Goal: Information Seeking & Learning: Learn about a topic

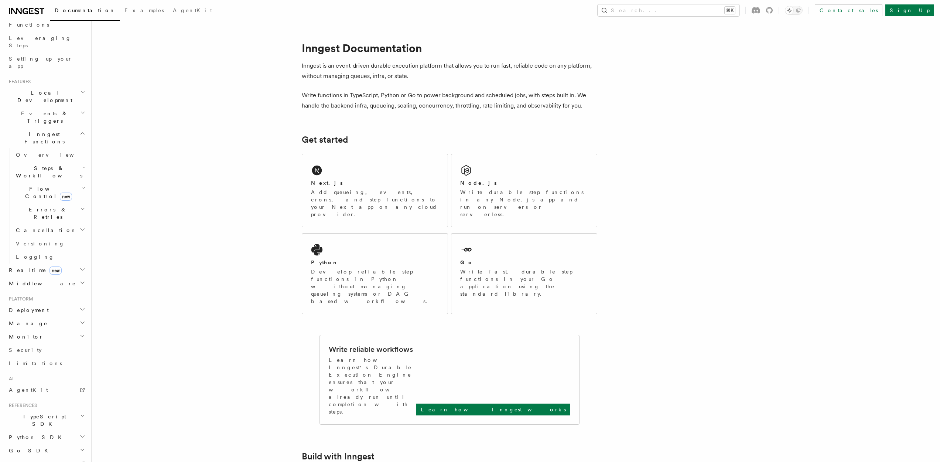
scroll to position [129, 0]
click at [80, 288] on icon "button" at bounding box center [82, 289] width 4 height 2
click at [62, 296] on link "Overview" at bounding box center [50, 302] width 74 height 13
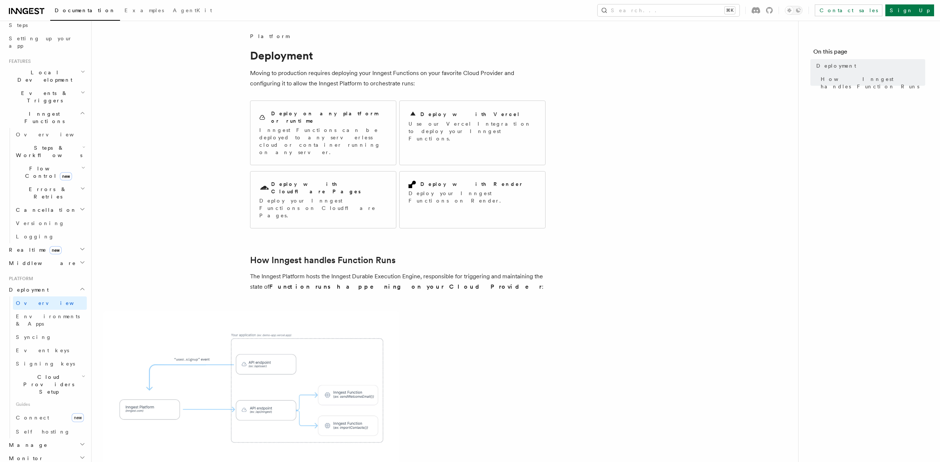
click at [71, 370] on h2 "Cloud Providers Setup" at bounding box center [50, 384] width 74 height 28
click at [74, 370] on h2 "Cloud Providers Setup" at bounding box center [50, 384] width 74 height 28
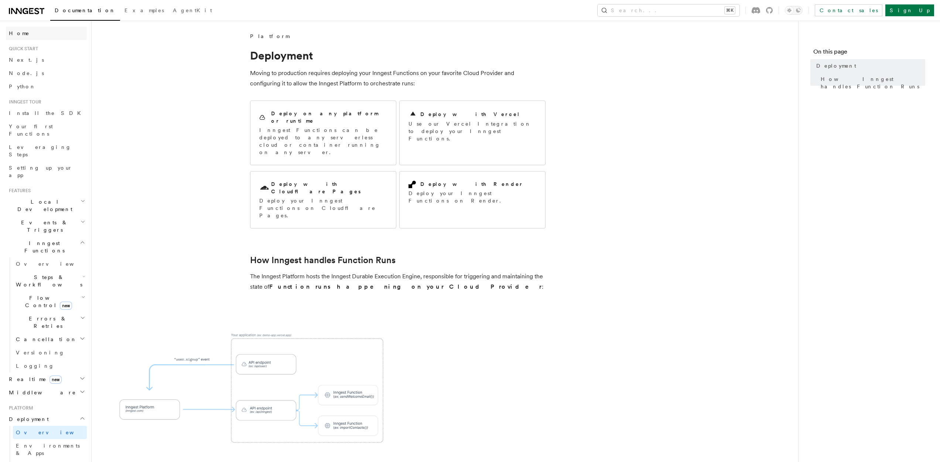
click at [20, 32] on span "Home" at bounding box center [19, 33] width 21 height 7
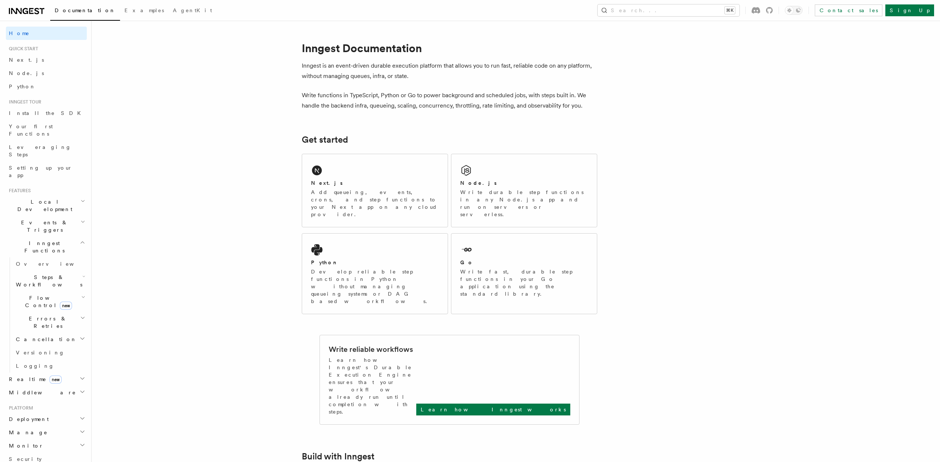
click at [43, 1] on div "Documentation Examples AgentKit Search... ⌘K Contact sales Sign Up" at bounding box center [470, 10] width 940 height 21
click at [39, 6] on link at bounding box center [26, 10] width 35 height 10
